Goal: Task Accomplishment & Management: Use online tool/utility

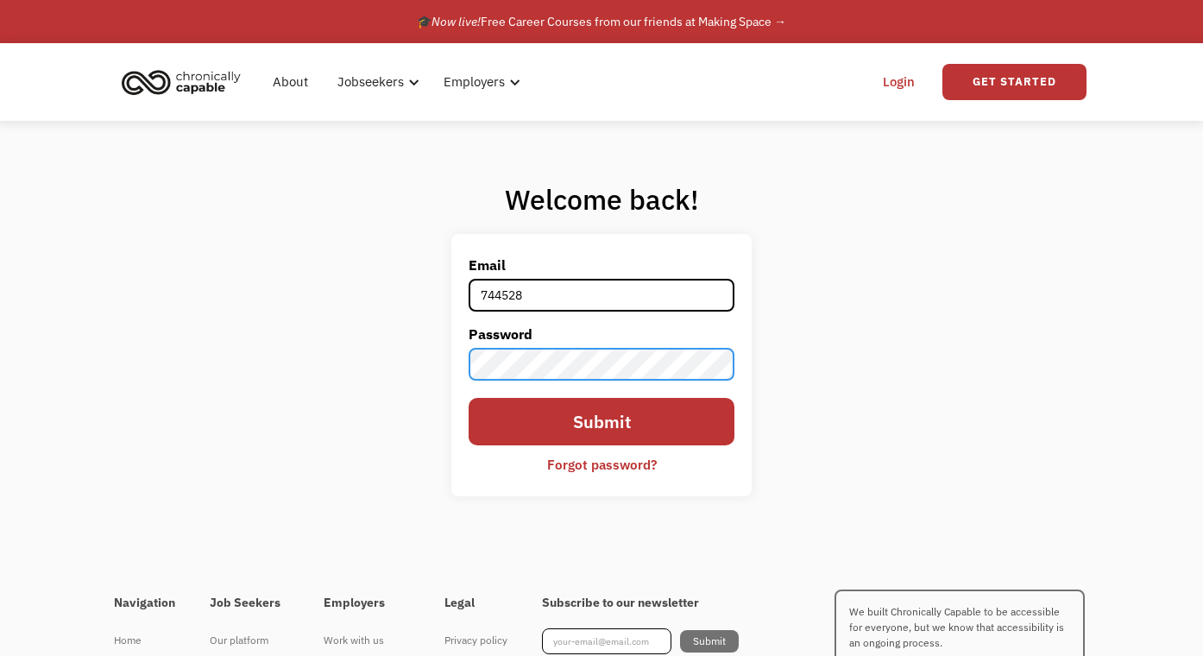
click at [602, 422] on input "Submit" at bounding box center [602, 421] width 267 height 47
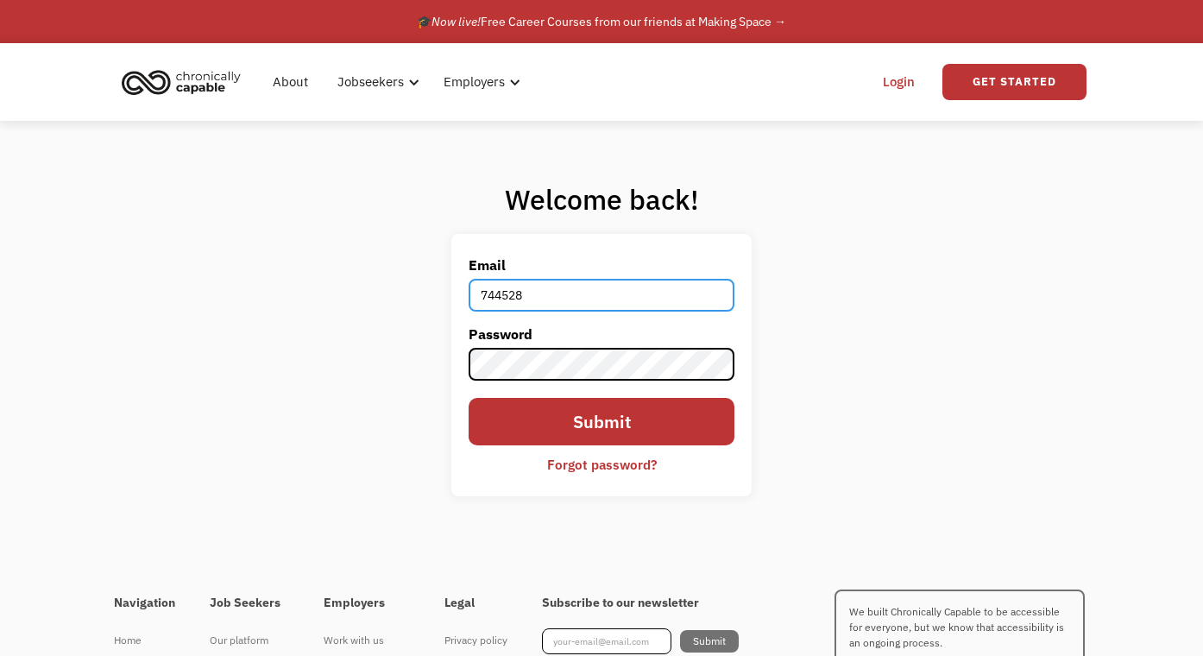
drag, startPoint x: 529, startPoint y: 292, endPoint x: 429, endPoint y: 279, distance: 101.0
click at [429, 279] on div "Welcome back! Email 744528 Password Submit Forgot password? Thank you! Your sub…" at bounding box center [601, 346] width 1203 height 450
type input "bvveblen@gmail.com"
click at [602, 422] on input "Submit" at bounding box center [602, 421] width 267 height 47
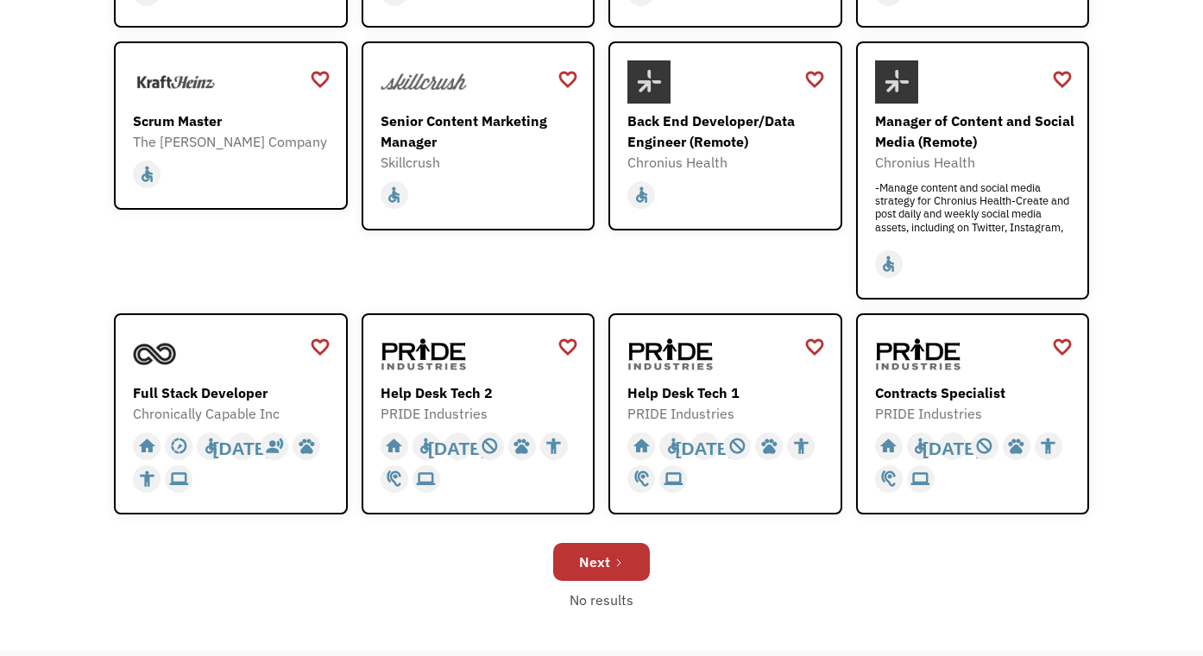
scroll to position [583, 0]
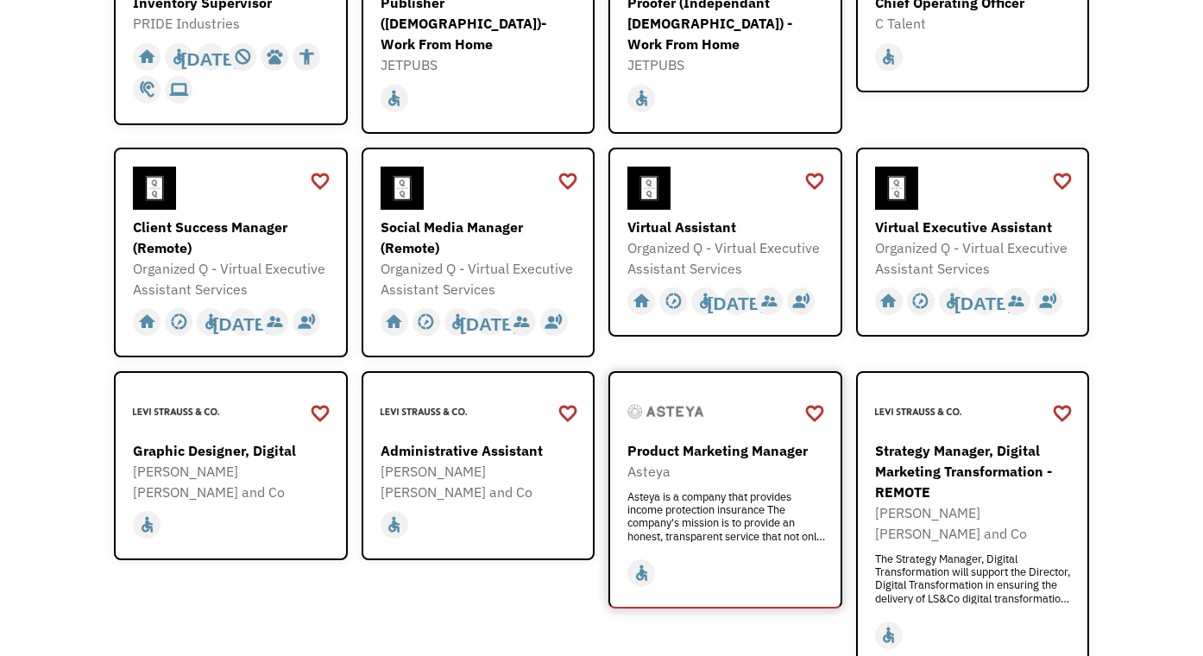
scroll to position [382, 1]
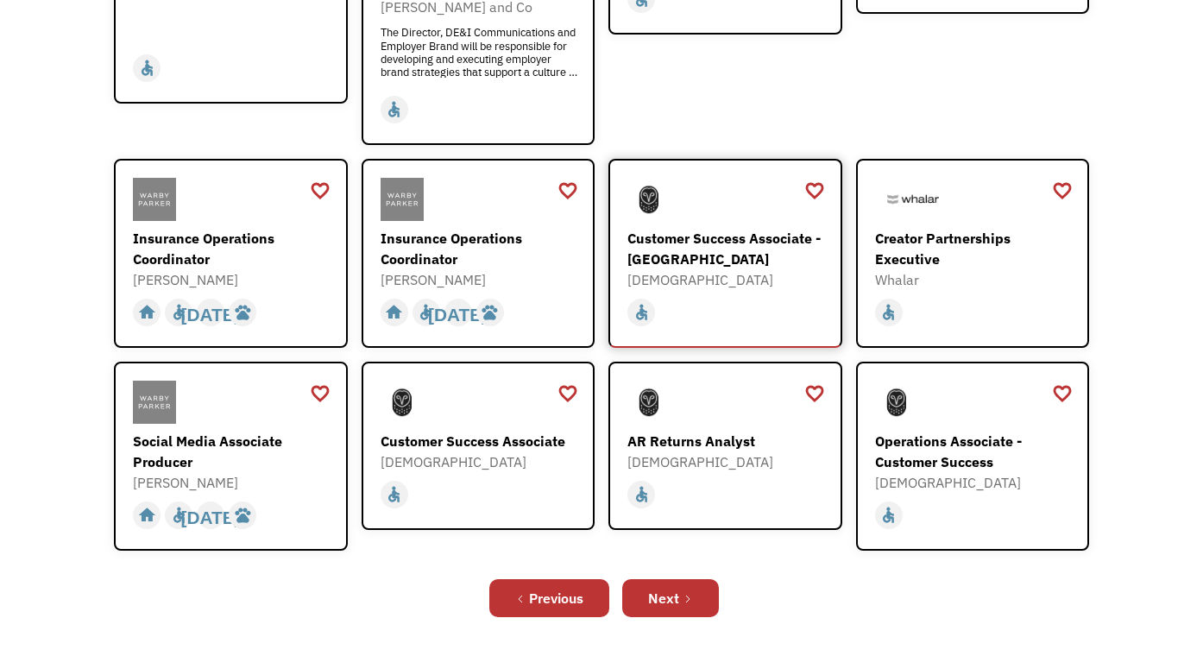
scroll to position [518, 0]
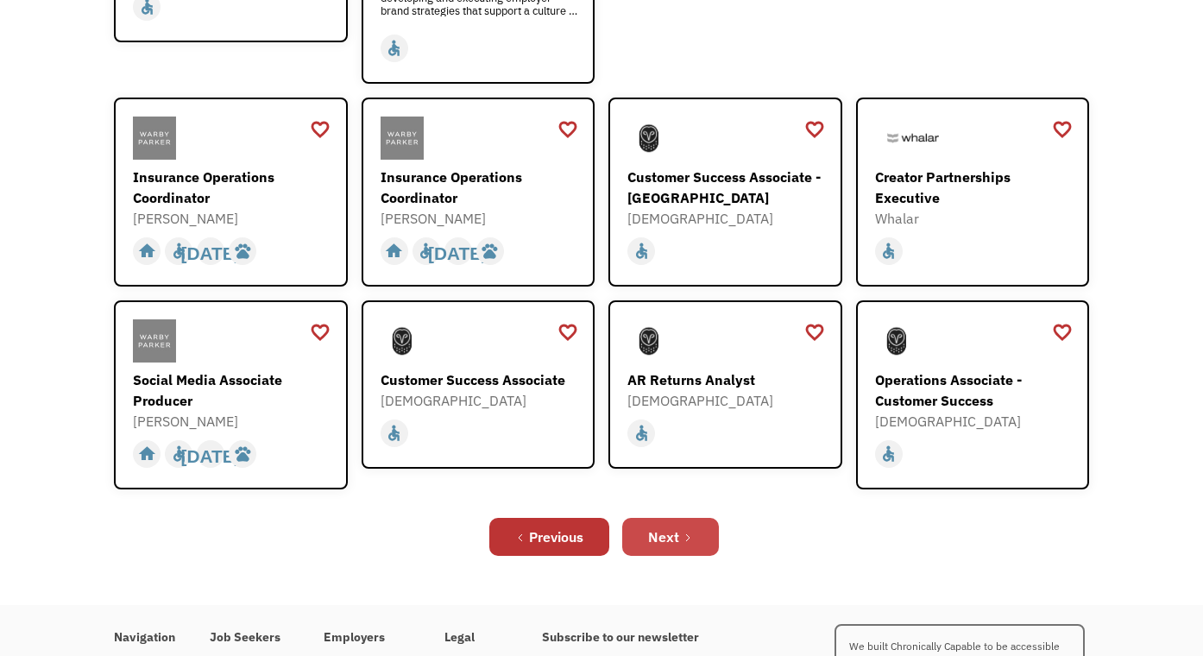
click at [678, 527] on div "Next" at bounding box center [663, 537] width 31 height 21
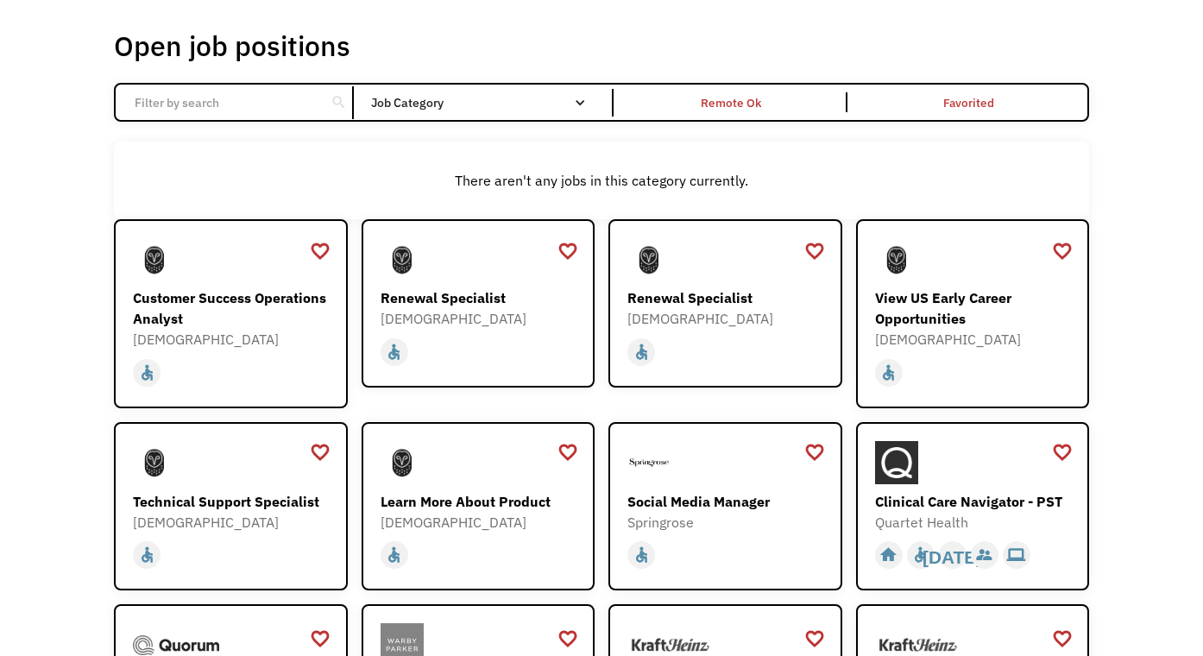
scroll to position [79, 0]
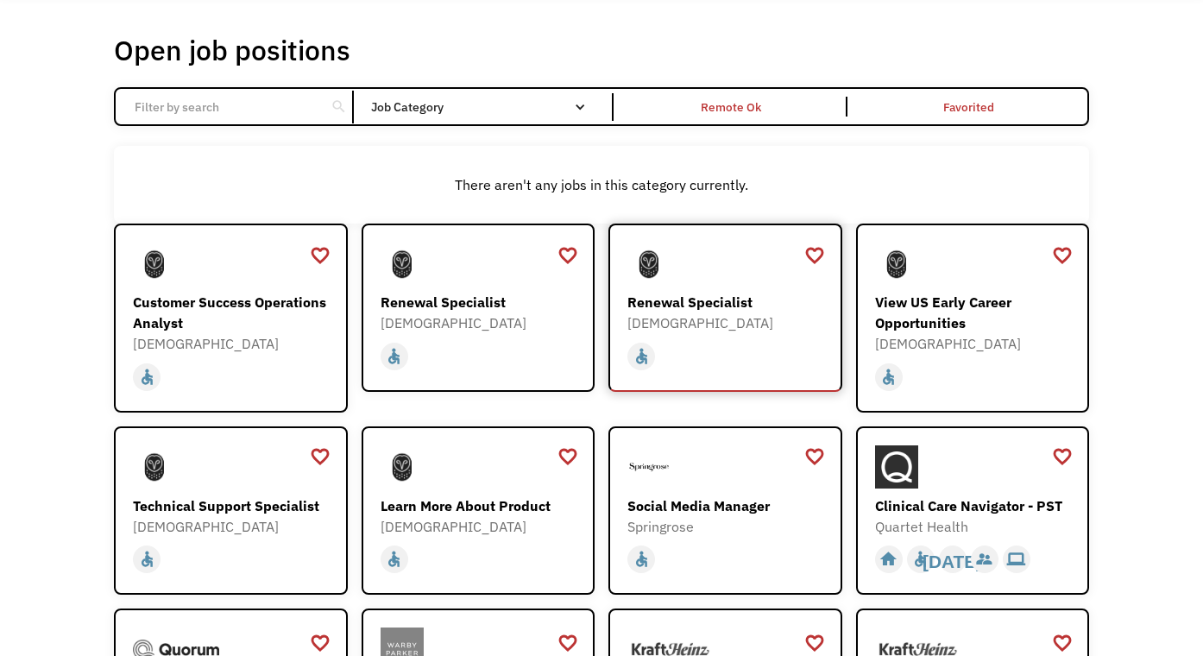
click at [672, 306] on div "Renewal Specialist" at bounding box center [728, 302] width 200 height 21
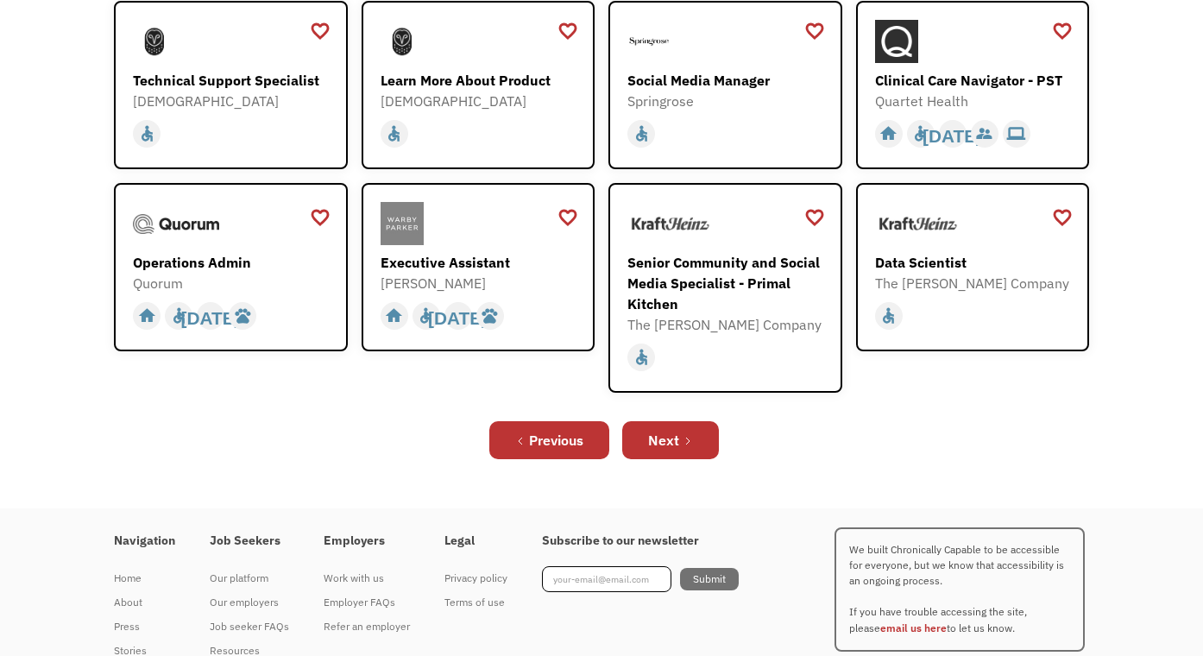
scroll to position [538, 0]
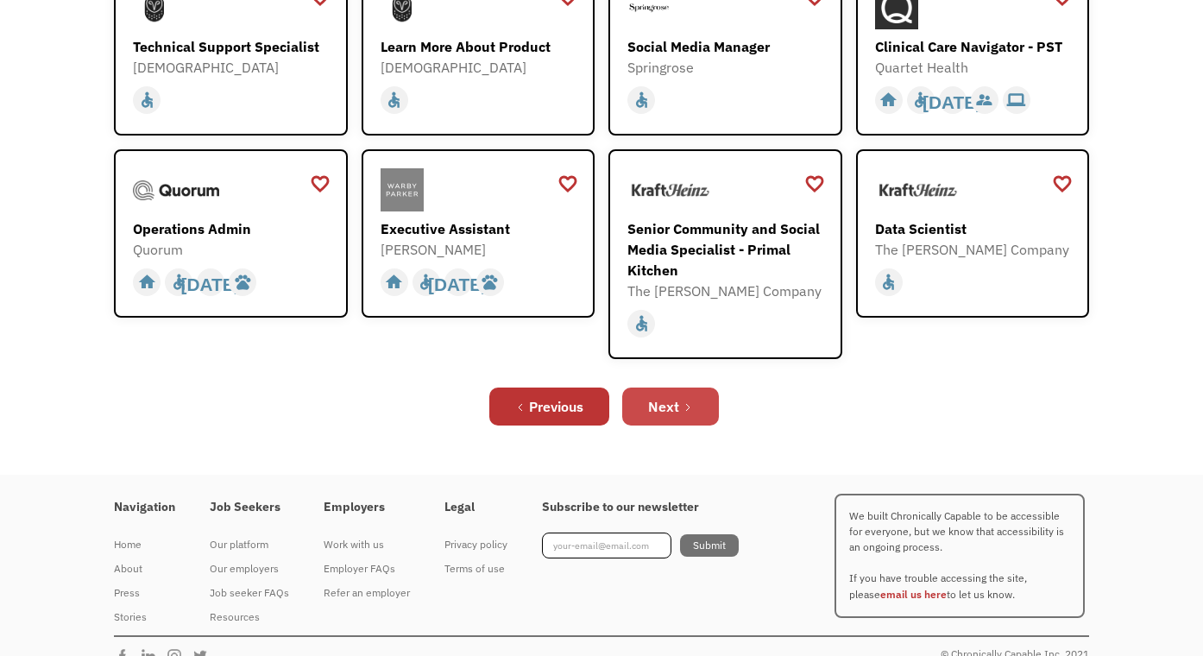
click at [673, 398] on div "Next" at bounding box center [663, 406] width 31 height 21
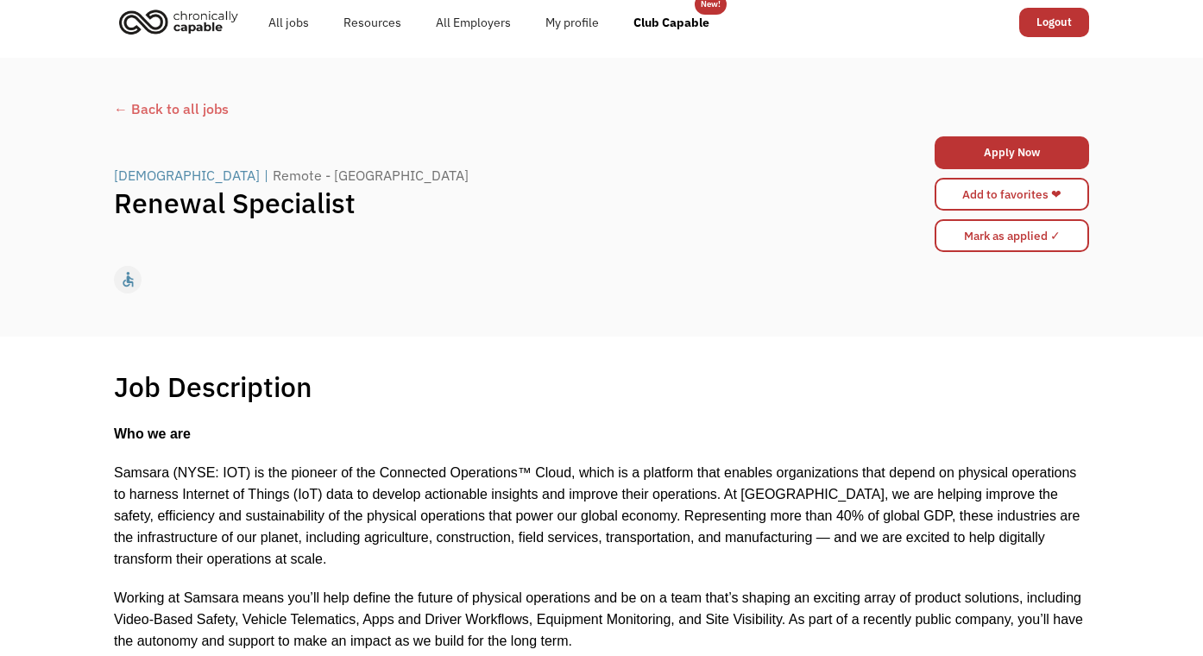
scroll to position [16, 0]
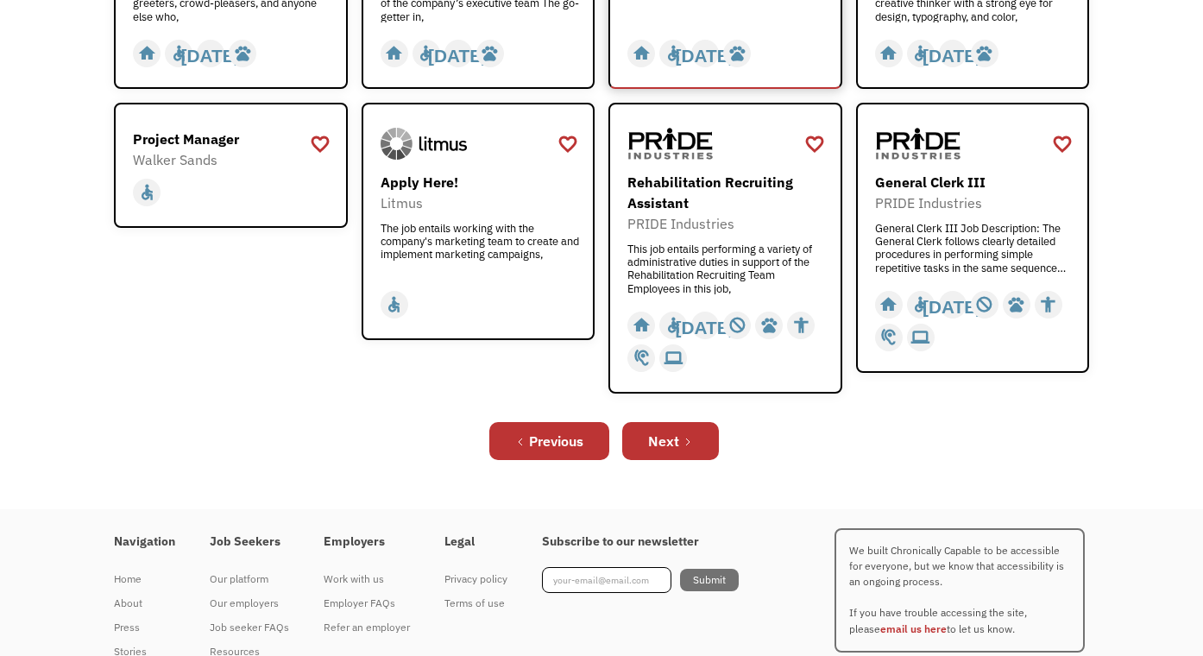
scroll to position [708, 0]
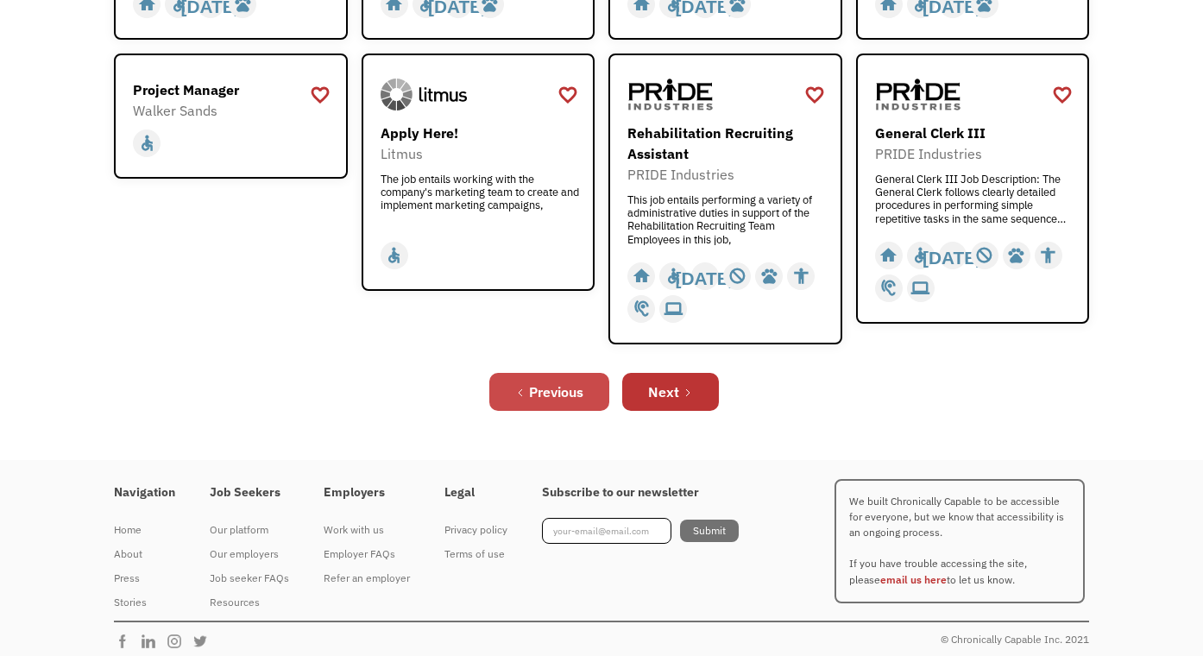
click at [542, 394] on div "Previous" at bounding box center [556, 392] width 54 height 21
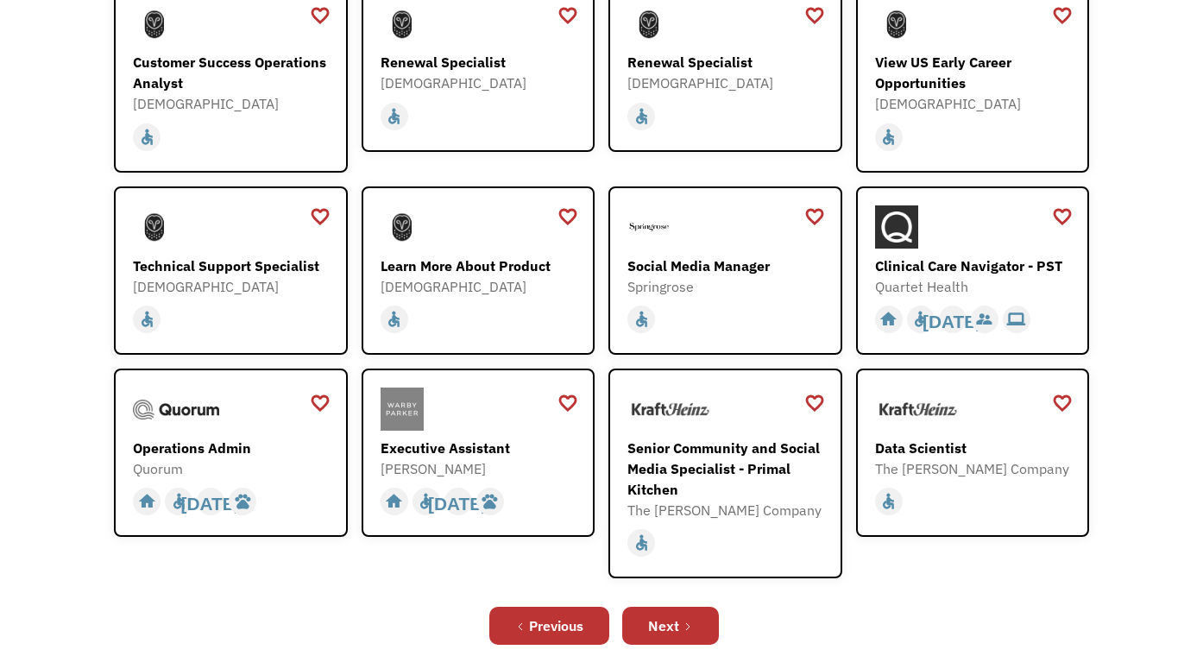
scroll to position [320, 0]
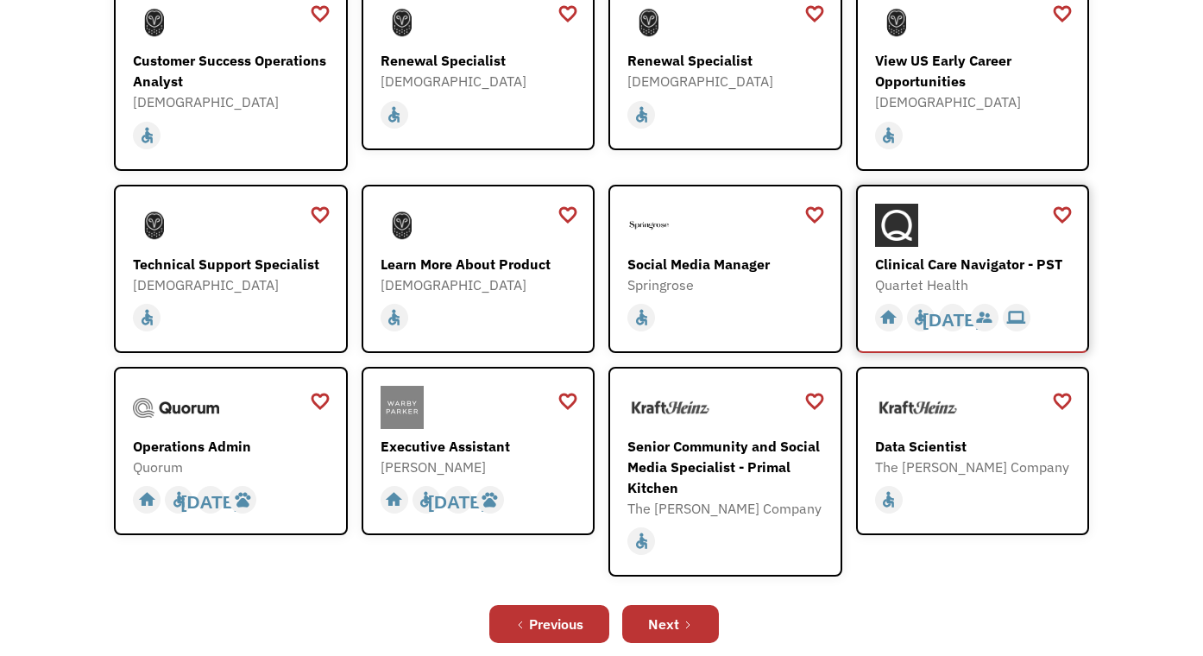
click at [966, 266] on div "Clinical Care Navigator - PST" at bounding box center [975, 264] width 200 height 21
click at [668, 623] on div "Next" at bounding box center [663, 624] width 31 height 21
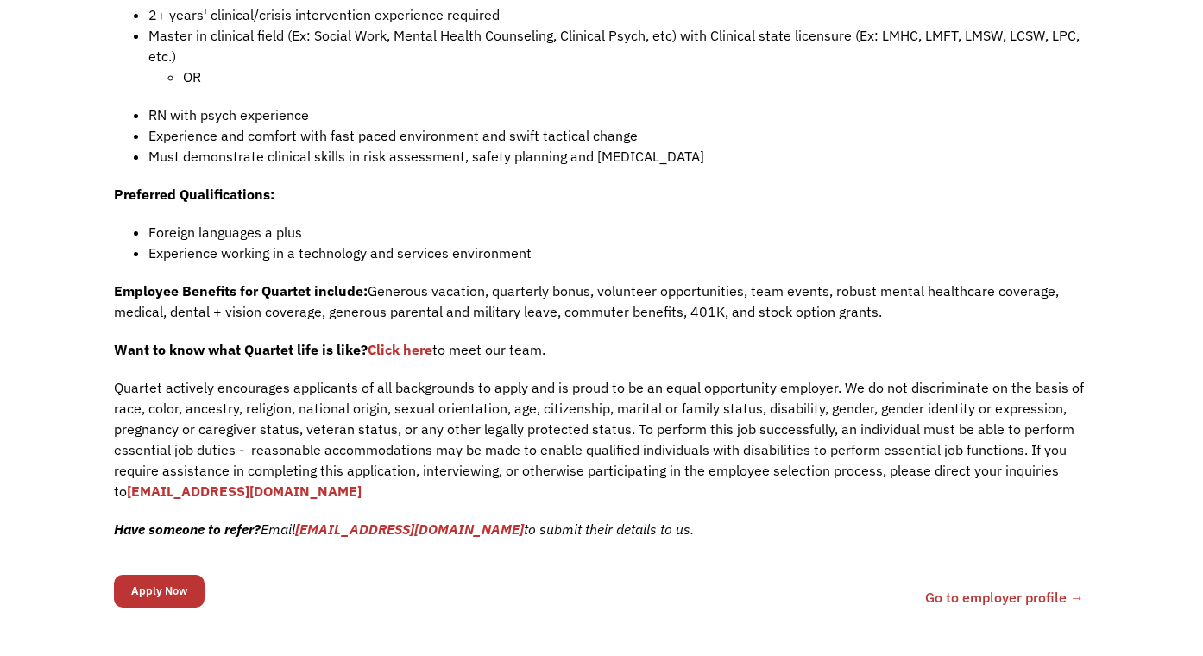
scroll to position [1166, 0]
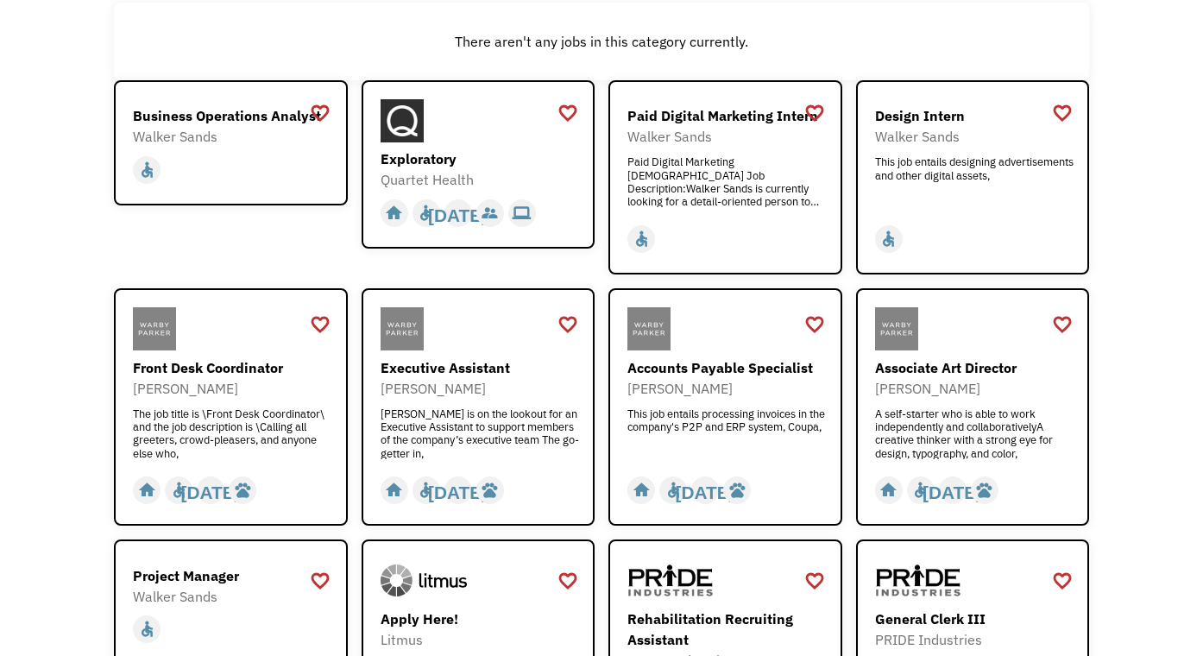
scroll to position [252, 0]
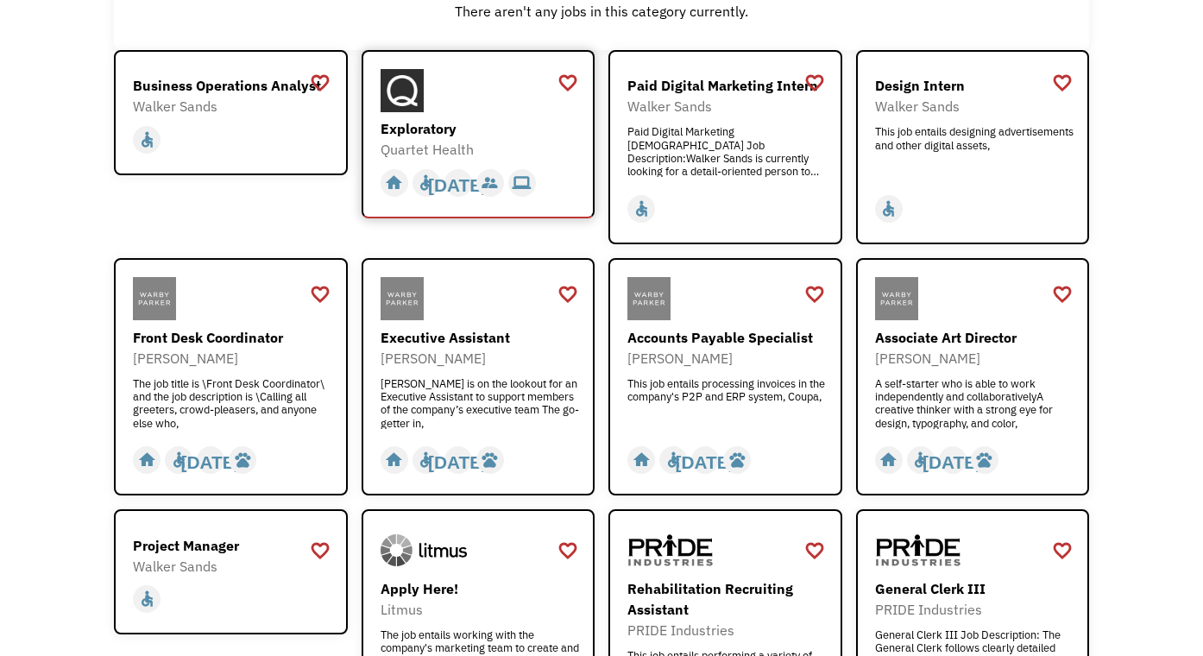
click at [438, 133] on div "Exploratory" at bounding box center [481, 128] width 200 height 21
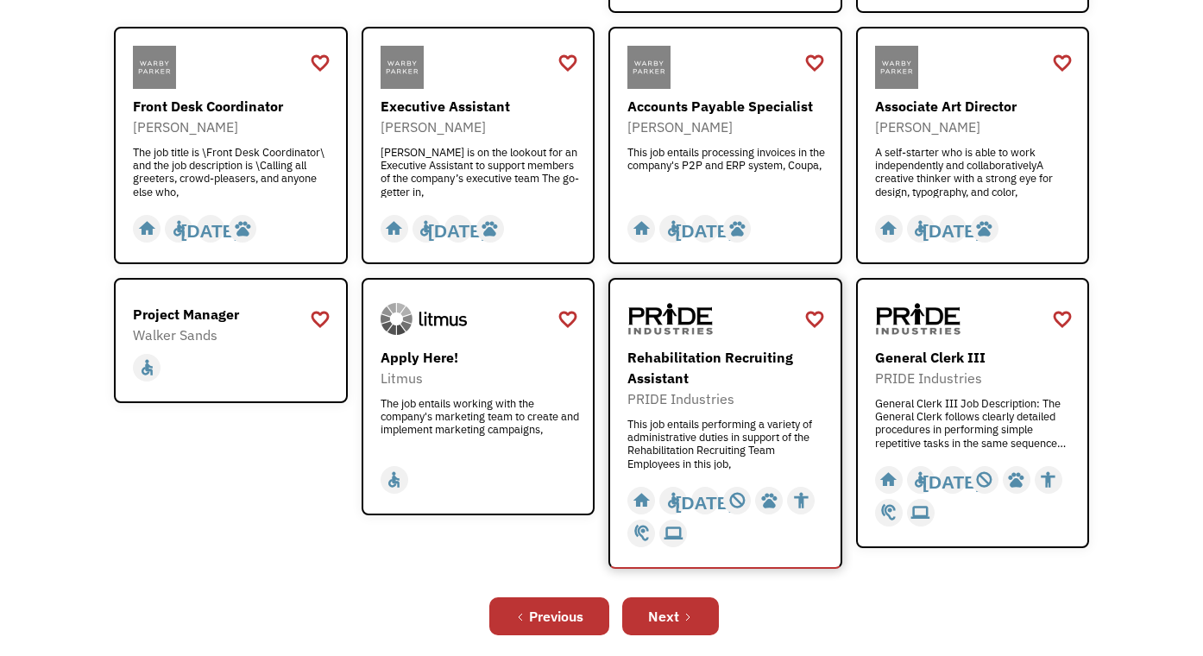
scroll to position [486, 0]
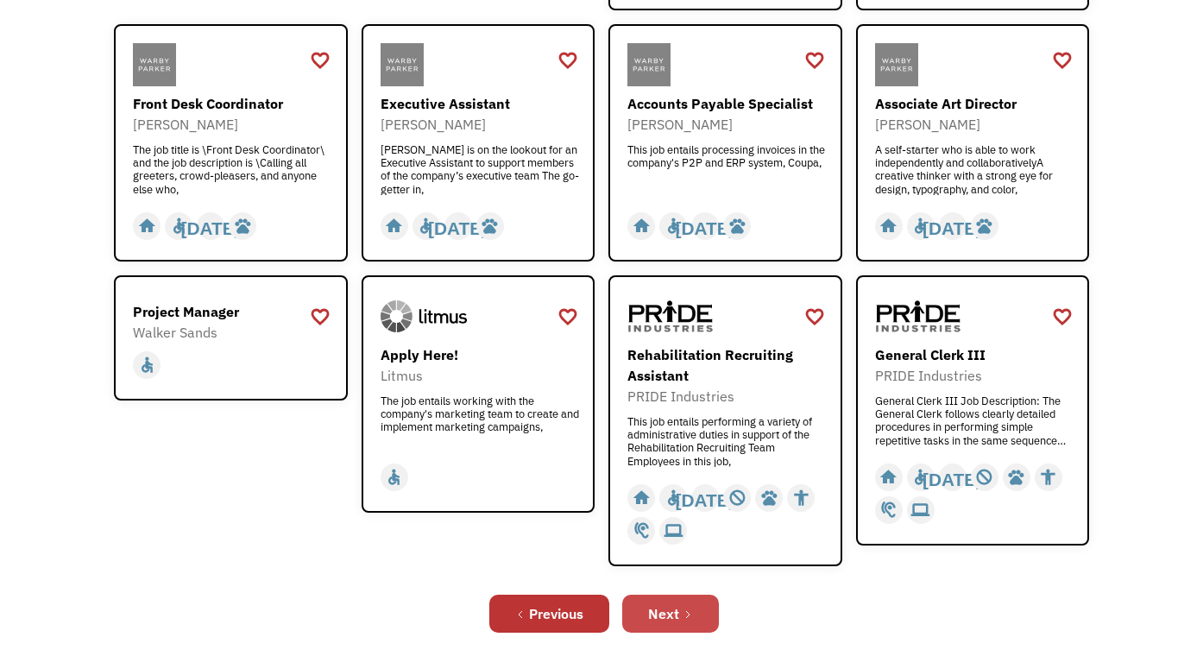
click at [691, 612] on icon "Next Page" at bounding box center [688, 614] width 10 height 10
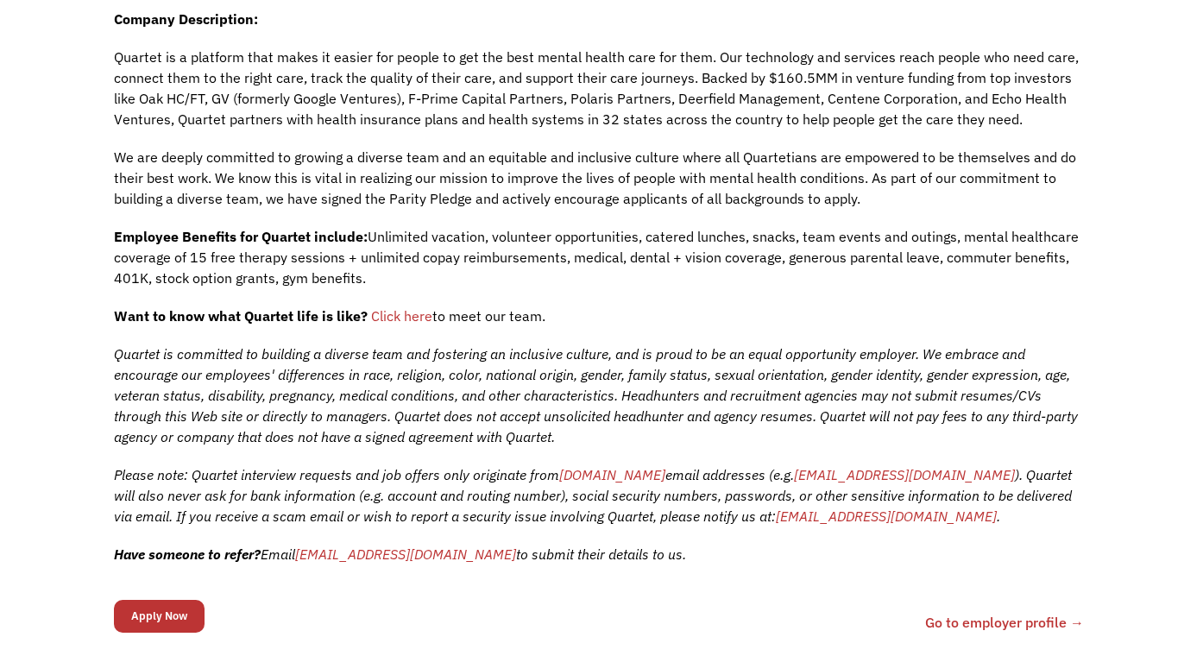
scroll to position [526, 0]
